Goal: Task Accomplishment & Management: Manage account settings

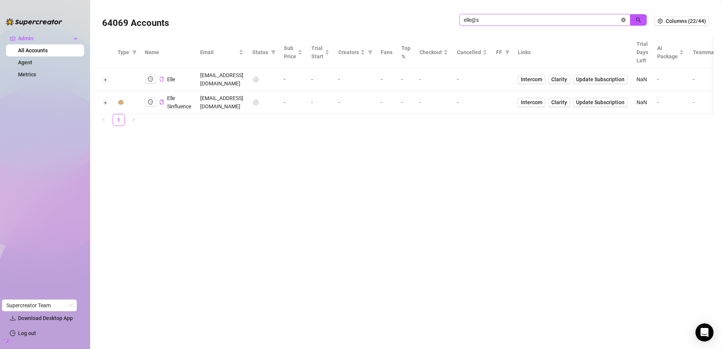
click at [625, 19] on icon "close-circle" at bounding box center [623, 20] width 5 height 5
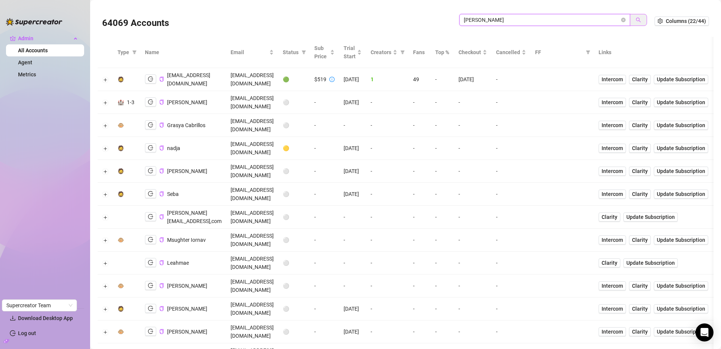
click at [637, 18] on button "button" at bounding box center [638, 20] width 17 height 12
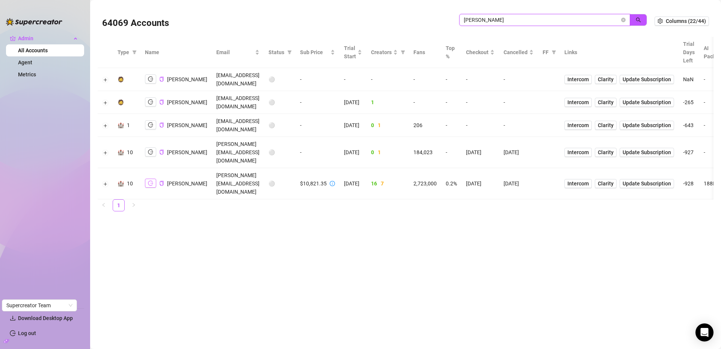
type input "david v"
click at [152, 181] on icon "logout" at bounding box center [150, 183] width 5 height 5
click at [107, 181] on button "Expand row" at bounding box center [106, 184] width 6 height 6
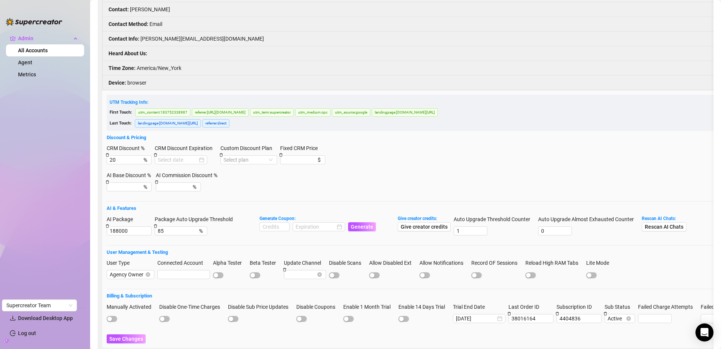
scroll to position [213, 0]
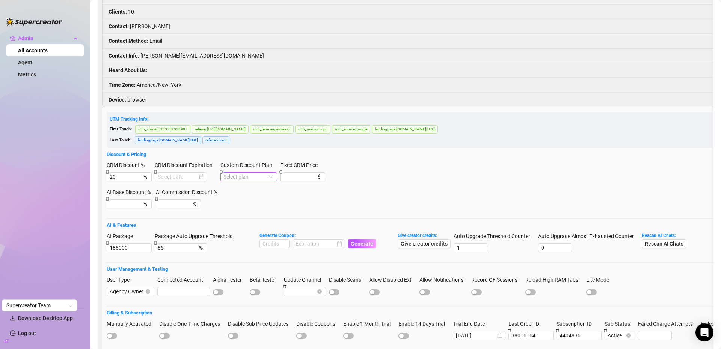
click at [240, 172] on input "Custom Discount Plan" at bounding box center [245, 176] width 44 height 8
click at [296, 172] on input "Fixed CRM Price" at bounding box center [295, 176] width 25 height 8
type input "1"
click at [124, 172] on input "20" at bounding box center [122, 176] width 24 height 8
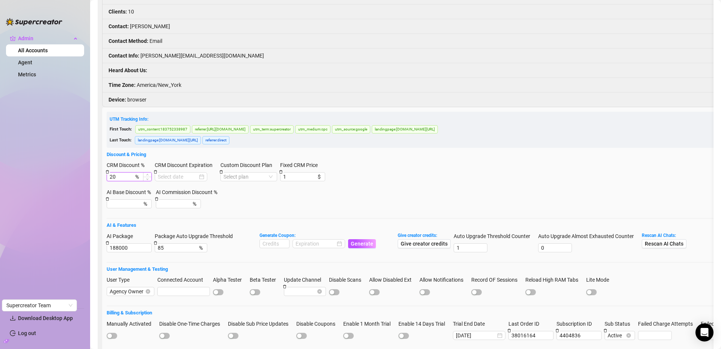
click at [124, 172] on input "20" at bounding box center [122, 176] width 24 height 8
click at [116, 243] on input "188000" at bounding box center [129, 247] width 45 height 9
type input "250000"
click at [240, 232] on div "AI Package 250000 Package Auto Upgrade Threshold 85 % Generate Coupon: Generate…" at bounding box center [527, 245] width 840 height 27
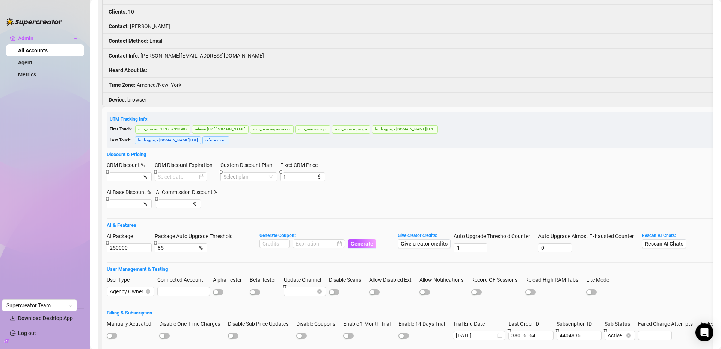
click at [121, 348] on span "Save Changes" at bounding box center [126, 355] width 34 height 6
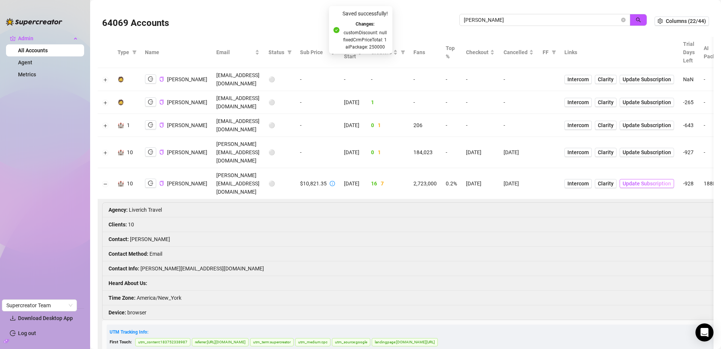
click at [643, 180] on span "Update Subscription" at bounding box center [647, 183] width 48 height 6
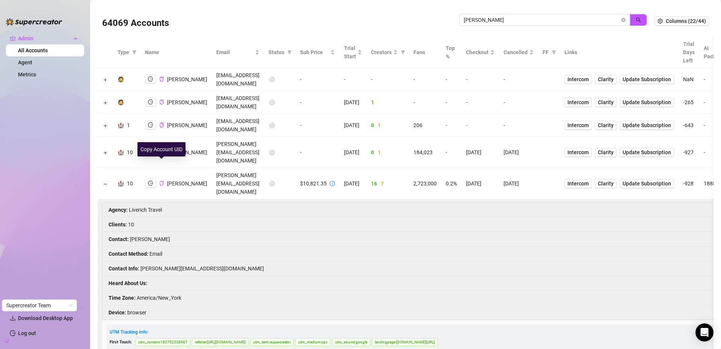
click at [162, 181] on icon "copy" at bounding box center [161, 183] width 5 height 5
click at [513, 21] on input "david v" at bounding box center [542, 20] width 156 height 8
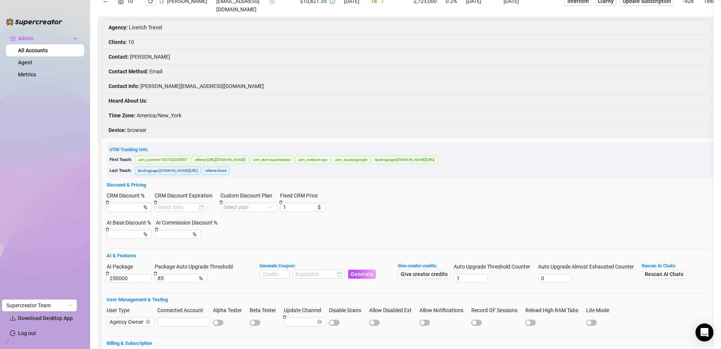
scroll to position [235, 0]
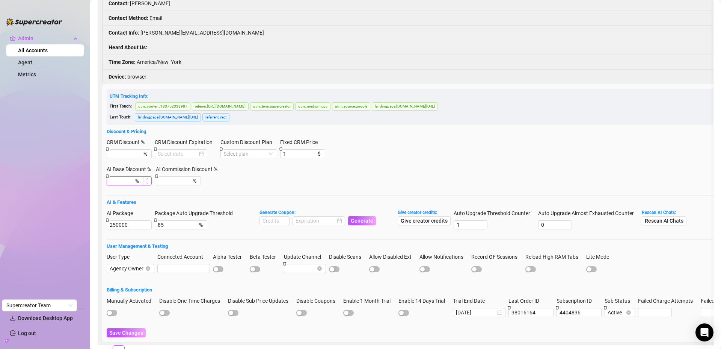
click at [112, 177] on input "AI Base Discount %" at bounding box center [122, 181] width 24 height 8
type input "10"
click at [130, 329] on span "Save Changes" at bounding box center [126, 332] width 34 height 6
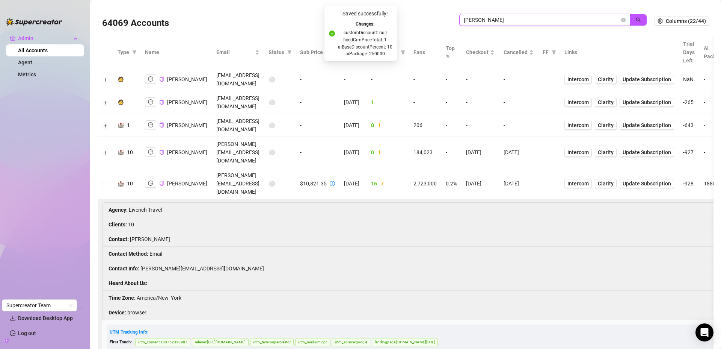
click at [522, 20] on input "david v" at bounding box center [542, 20] width 156 height 8
paste input "VZUXyIsQJMhw4Y6ztcxHaLW6v3s2"
click at [636, 18] on icon "search" at bounding box center [638, 19] width 5 height 5
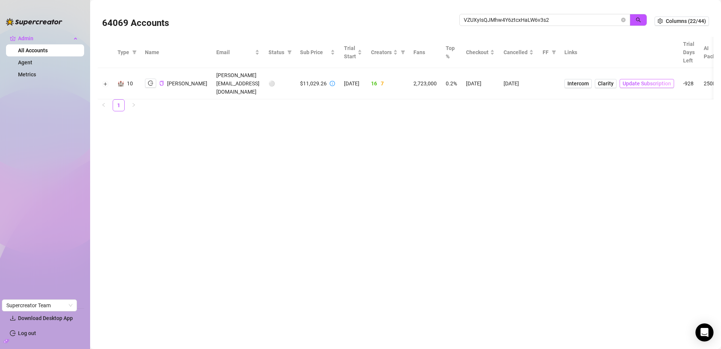
click at [639, 80] on span "Update Subscription" at bounding box center [647, 83] width 48 height 6
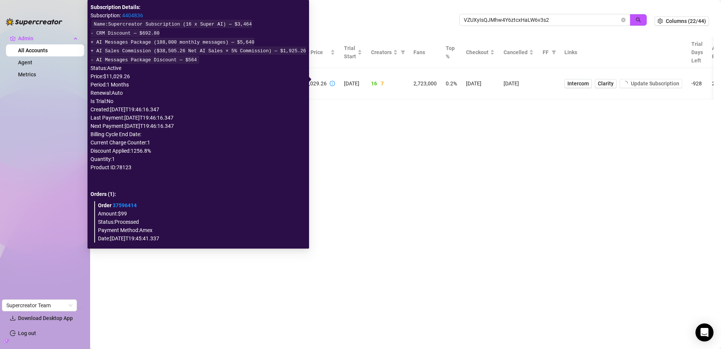
click at [135, 17] on link "4404836" at bounding box center [132, 15] width 21 height 6
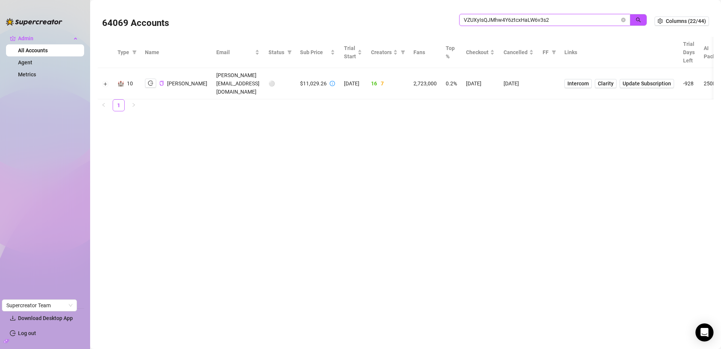
click at [548, 17] on input "VZUXyIsQJMhw4Y6ztcxHaLW6v3s2" at bounding box center [542, 20] width 156 height 8
type input "landr"
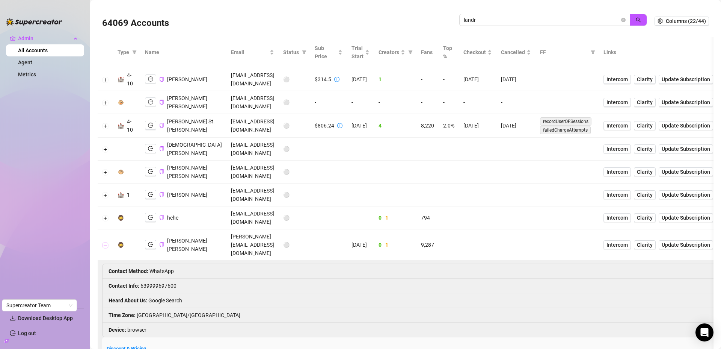
click at [104, 242] on button "Collapse row" at bounding box center [106, 245] width 6 height 6
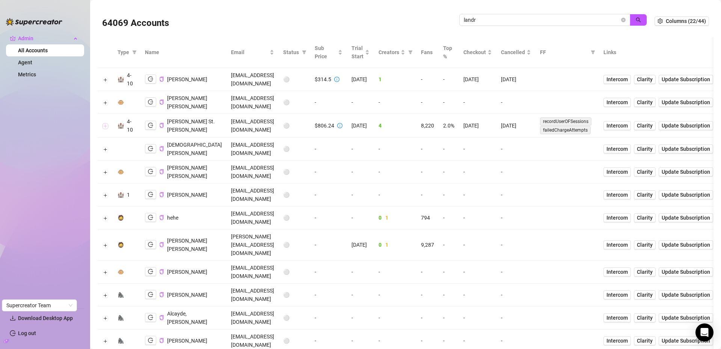
click at [106, 129] on button "Expand row" at bounding box center [106, 126] width 6 height 6
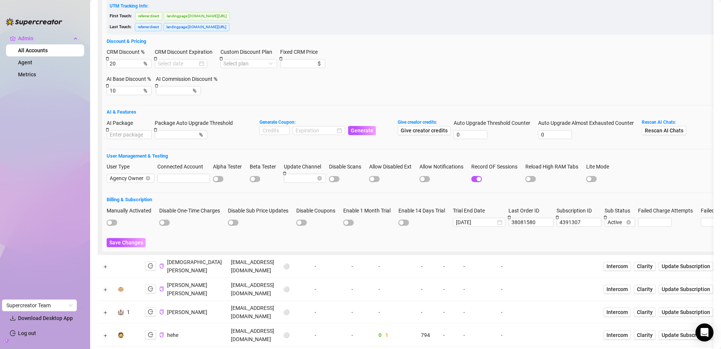
scroll to position [322, 0]
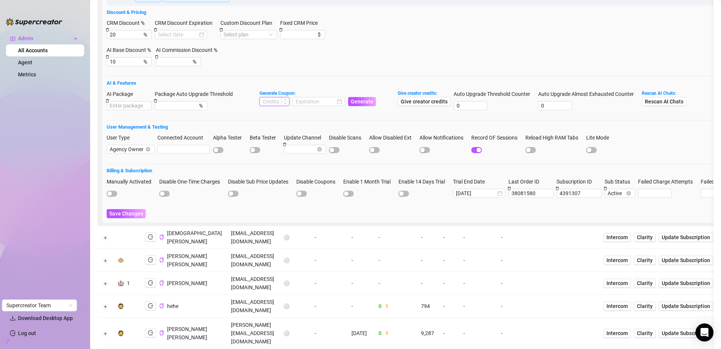
click at [263, 106] on input at bounding box center [274, 101] width 29 height 8
type input "10000"
click at [307, 106] on input at bounding box center [316, 101] width 40 height 8
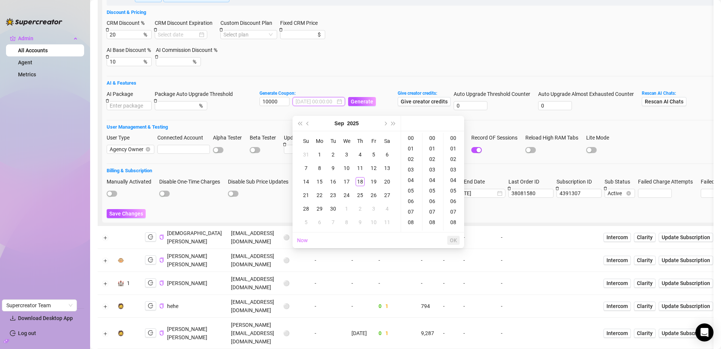
type input "2025-09-05 00:00:00"
click at [386, 124] on button "Next month (PageDown)" at bounding box center [385, 123] width 8 height 15
click at [374, 208] on div "31" at bounding box center [373, 208] width 9 height 9
type input "2025-10-31 00:00:00"
drag, startPoint x: 456, startPoint y: 240, endPoint x: 399, endPoint y: 174, distance: 87.6
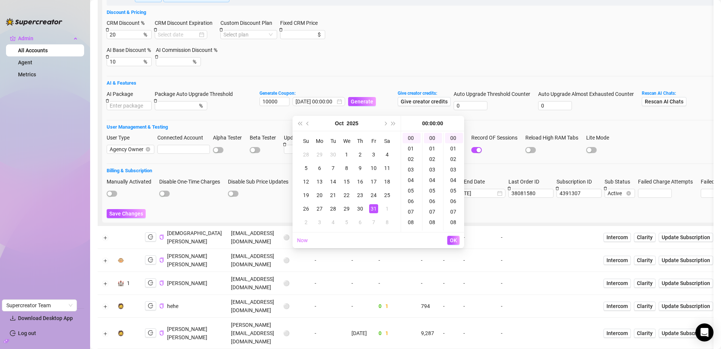
click at [456, 240] on span "OK" at bounding box center [453, 240] width 7 height 6
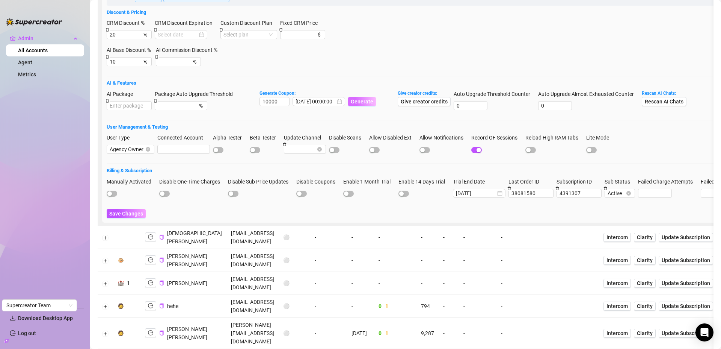
click at [365, 104] on span "Generate" at bounding box center [362, 101] width 23 height 6
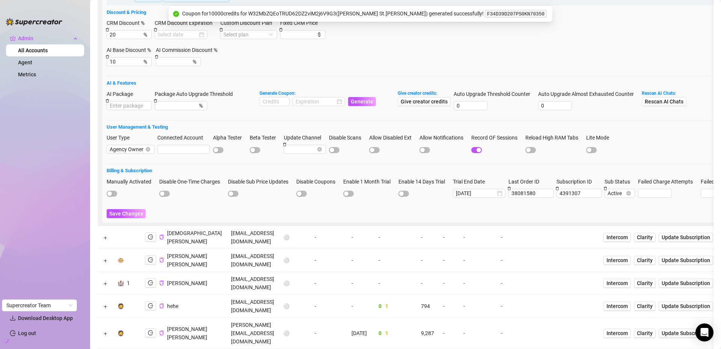
click at [489, 13] on code "F34D39D207PS0KN70350" at bounding box center [516, 14] width 62 height 8
copy code "F34D39D207PS0KN70350"
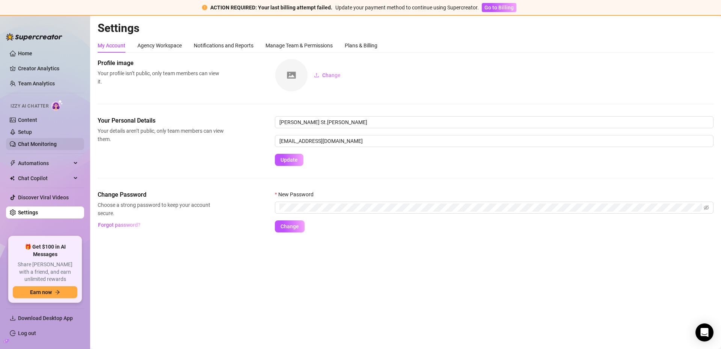
click at [30, 145] on link "Chat Monitoring" at bounding box center [37, 144] width 39 height 6
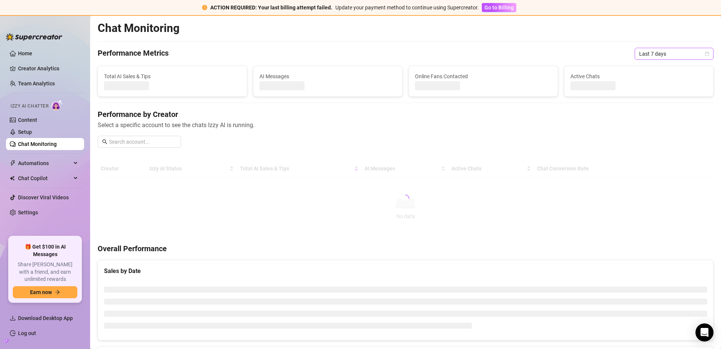
click at [666, 48] on span "Last 7 days" at bounding box center [674, 53] width 70 height 11
click at [645, 117] on div "Custom date" at bounding box center [668, 117] width 67 height 8
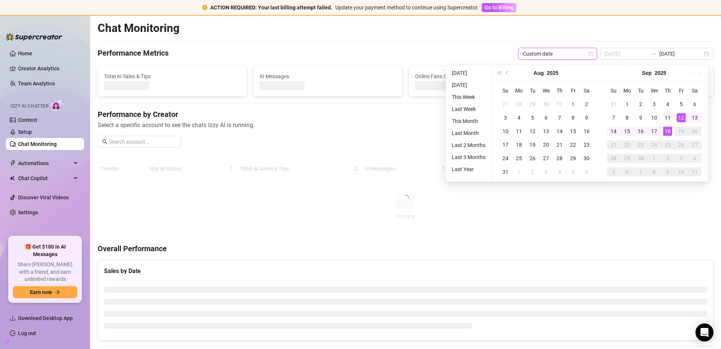
type input "[DATE]"
click at [667, 116] on div "11" at bounding box center [667, 117] width 9 height 9
click at [669, 130] on div "18" at bounding box center [667, 131] width 9 height 9
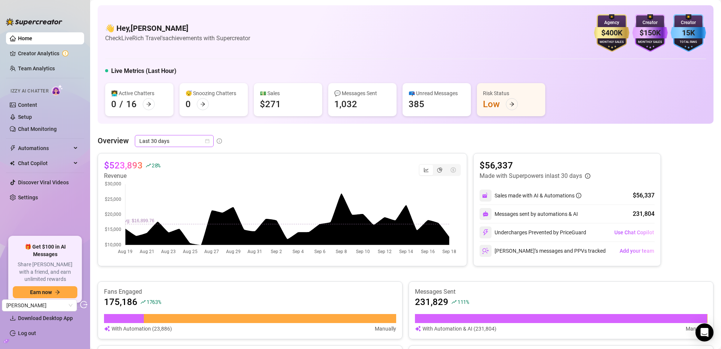
click at [174, 145] on span "Last 30 days" at bounding box center [174, 140] width 70 height 11
click at [175, 143] on span "Last 30 days" at bounding box center [174, 140] width 70 height 11
click at [175, 141] on span "Last 30 days" at bounding box center [174, 140] width 70 height 11
click at [167, 190] on div "Last 90 days" at bounding box center [173, 192] width 67 height 8
